Goal: Navigation & Orientation: Find specific page/section

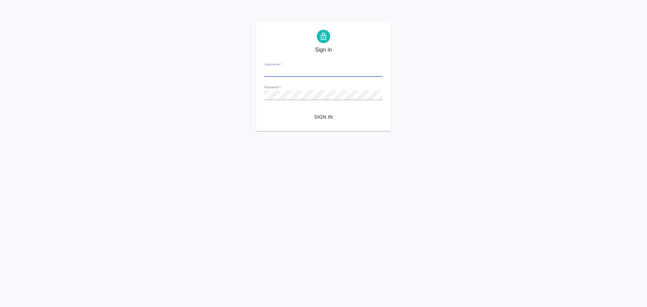
type input "e.chulets@awatera.com"
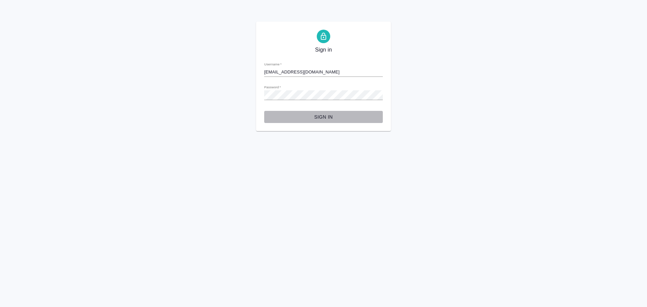
click at [331, 120] on span "Sign in" at bounding box center [324, 117] width 108 height 8
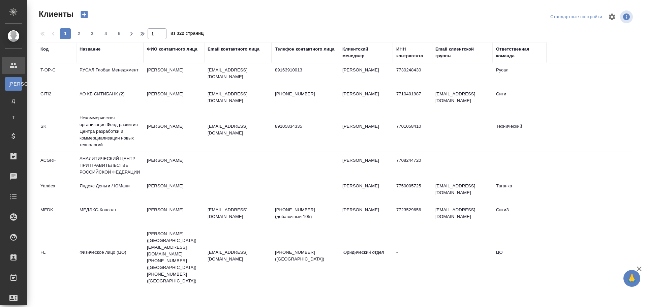
select select "RU"
click at [44, 276] on div ".cls-1 fill:#fff; AWATERA Chulets Elena Клиенты К Клиенты Д Договоры Т Тендеры …" at bounding box center [323, 153] width 647 height 307
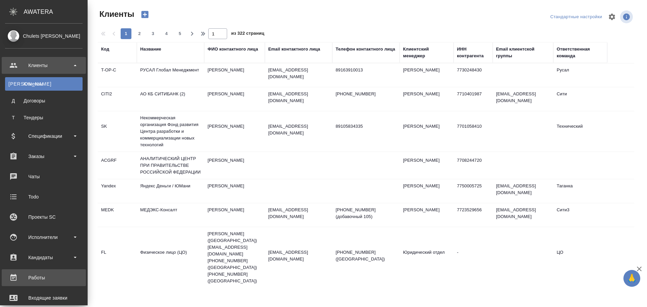
click at [43, 277] on div "Работы" at bounding box center [44, 278] width 78 height 10
